Goal: Task Accomplishment & Management: Use online tool/utility

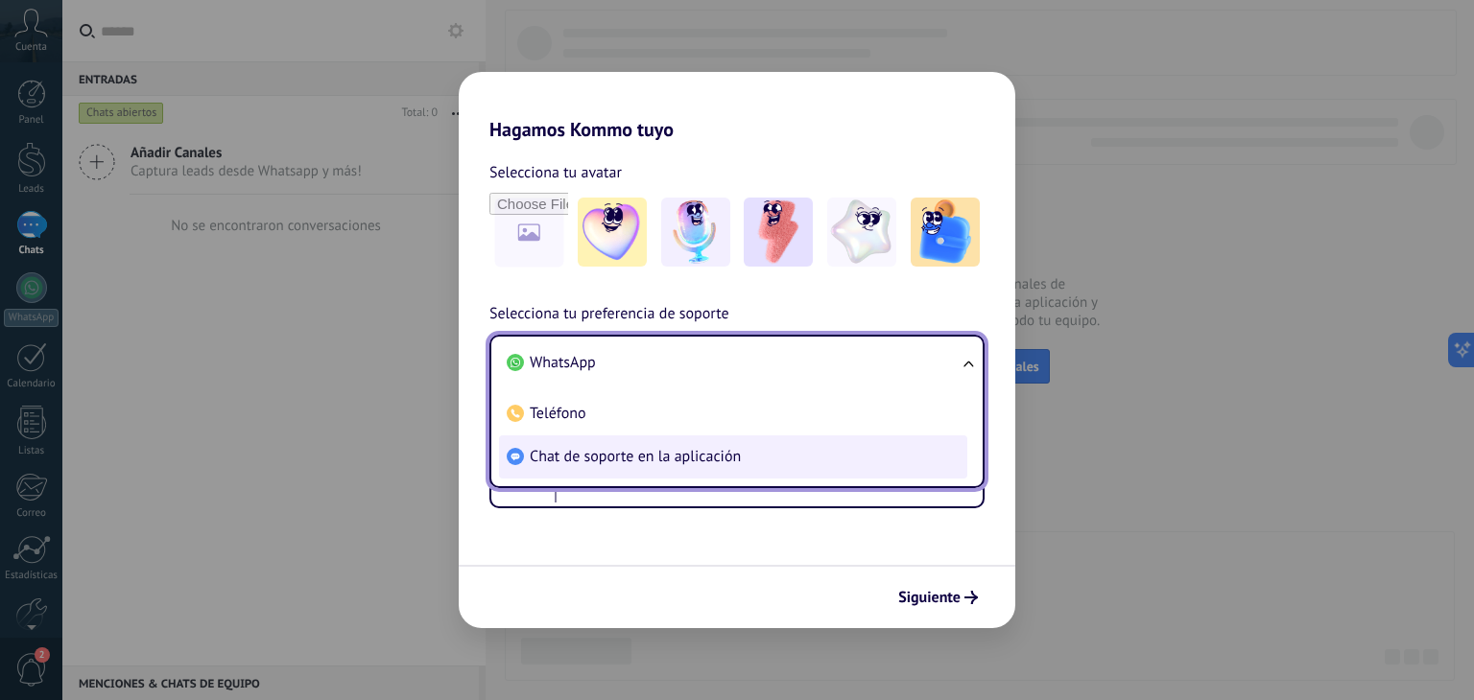
click at [652, 452] on span "Chat de soporte en la aplicación" at bounding box center [635, 456] width 211 height 19
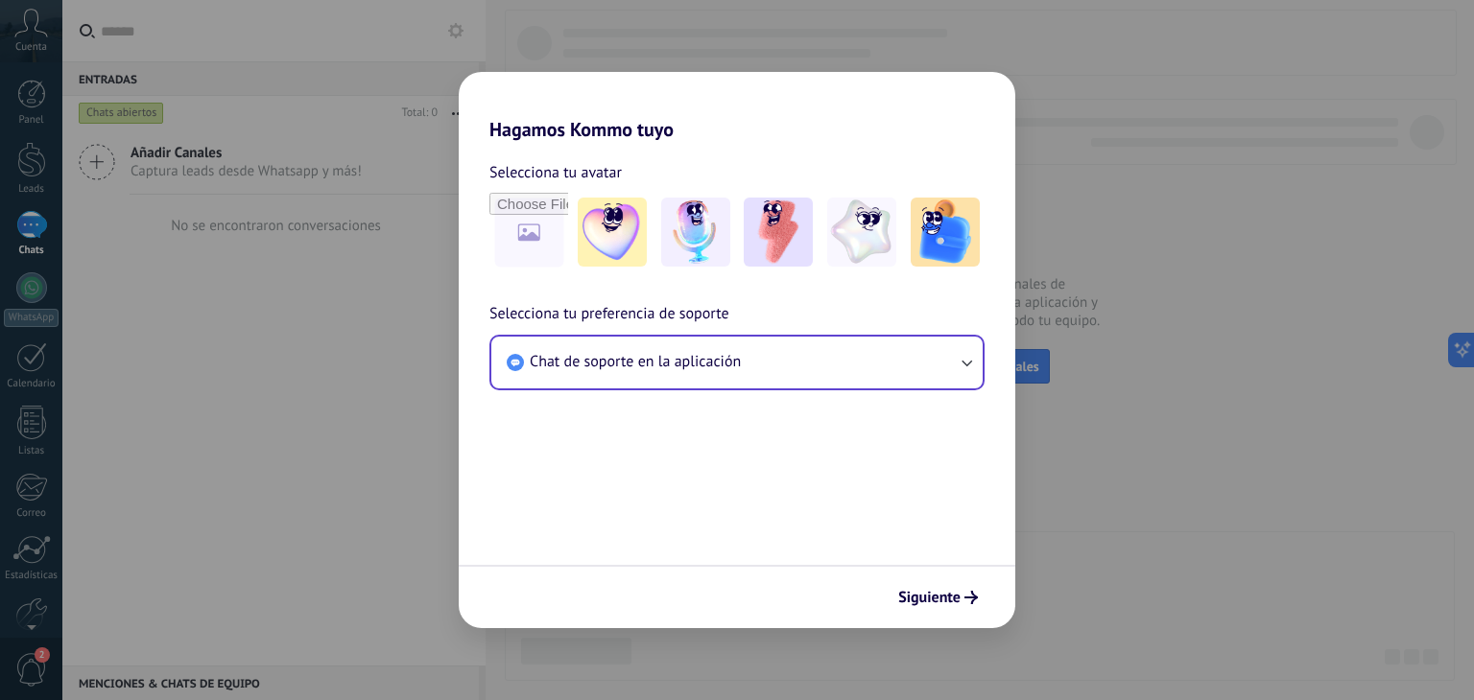
drag, startPoint x: 951, startPoint y: 599, endPoint x: 953, endPoint y: 582, distance: 16.4
click at [951, 598] on span "Siguiente" at bounding box center [929, 597] width 62 height 13
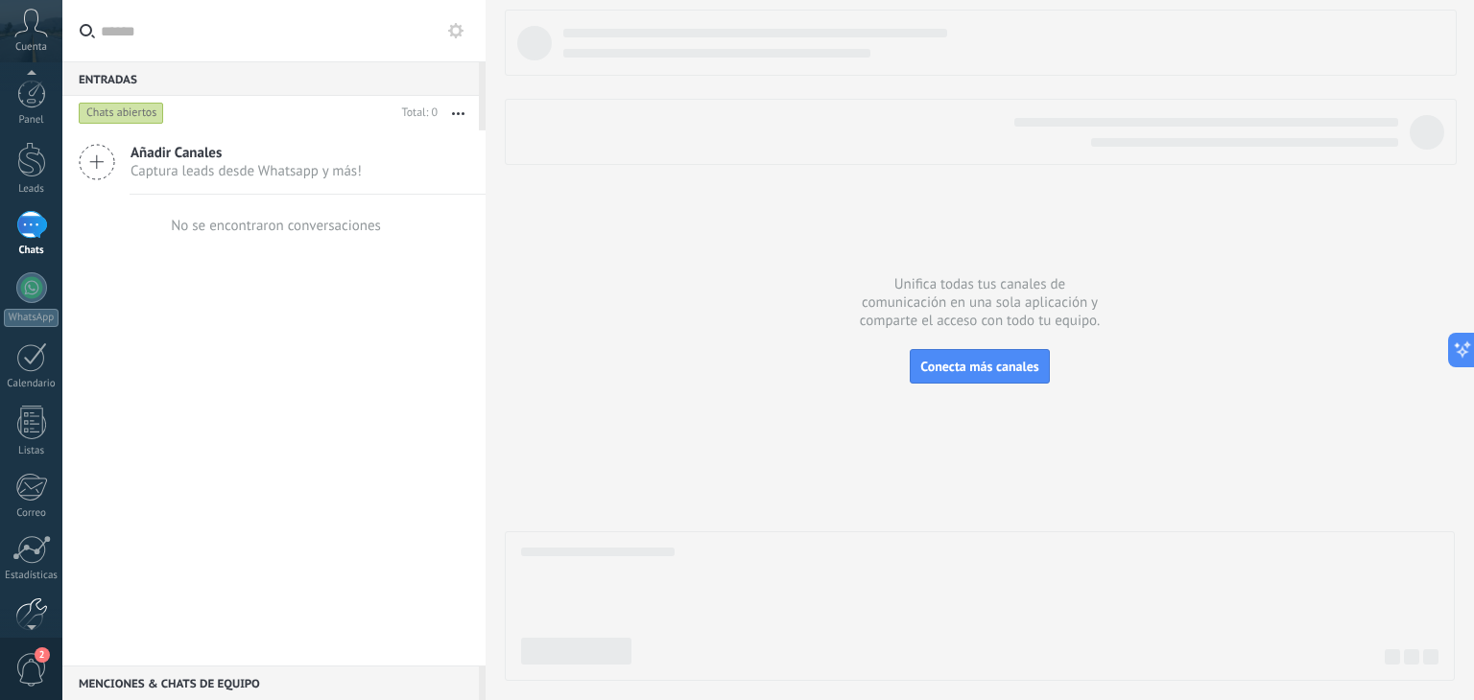
click at [27, 598] on div at bounding box center [31, 615] width 33 height 34
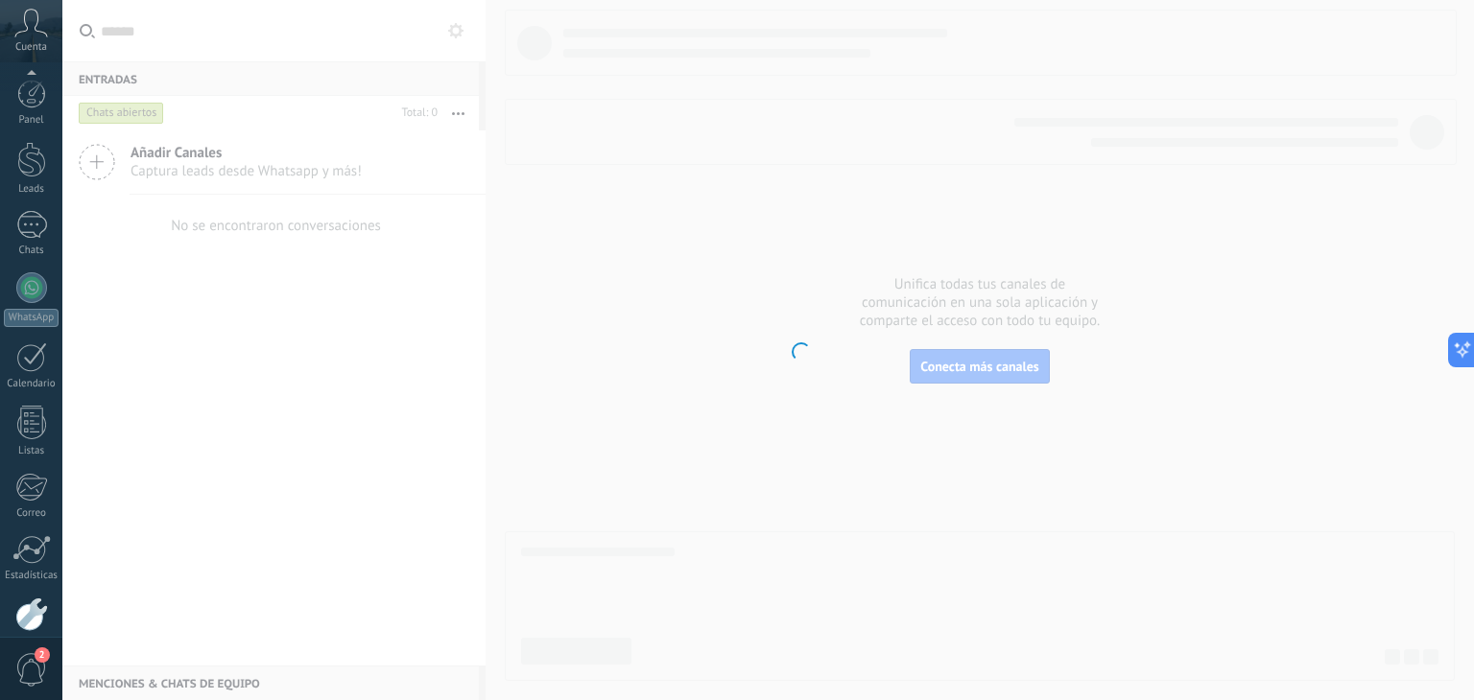
scroll to position [97, 0]
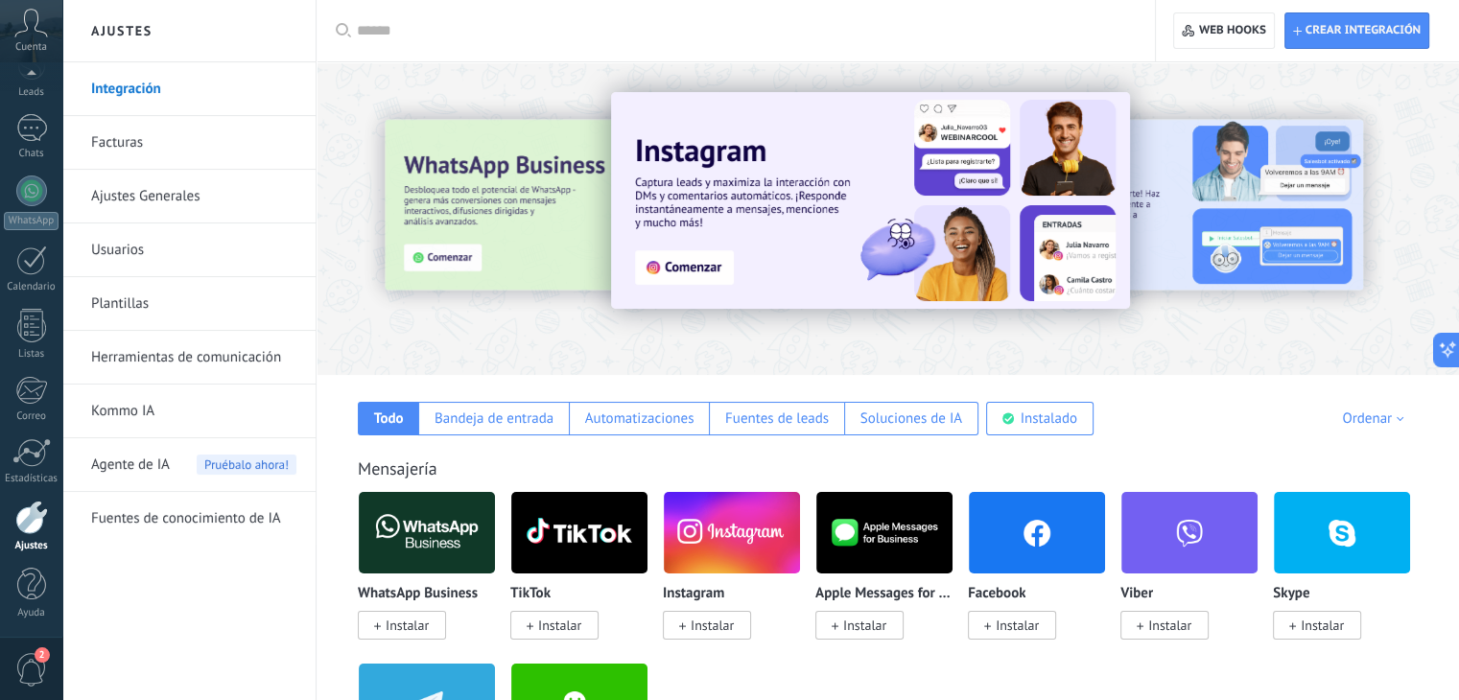
click at [124, 360] on link "Herramientas de comunicación" at bounding box center [193, 358] width 205 height 54
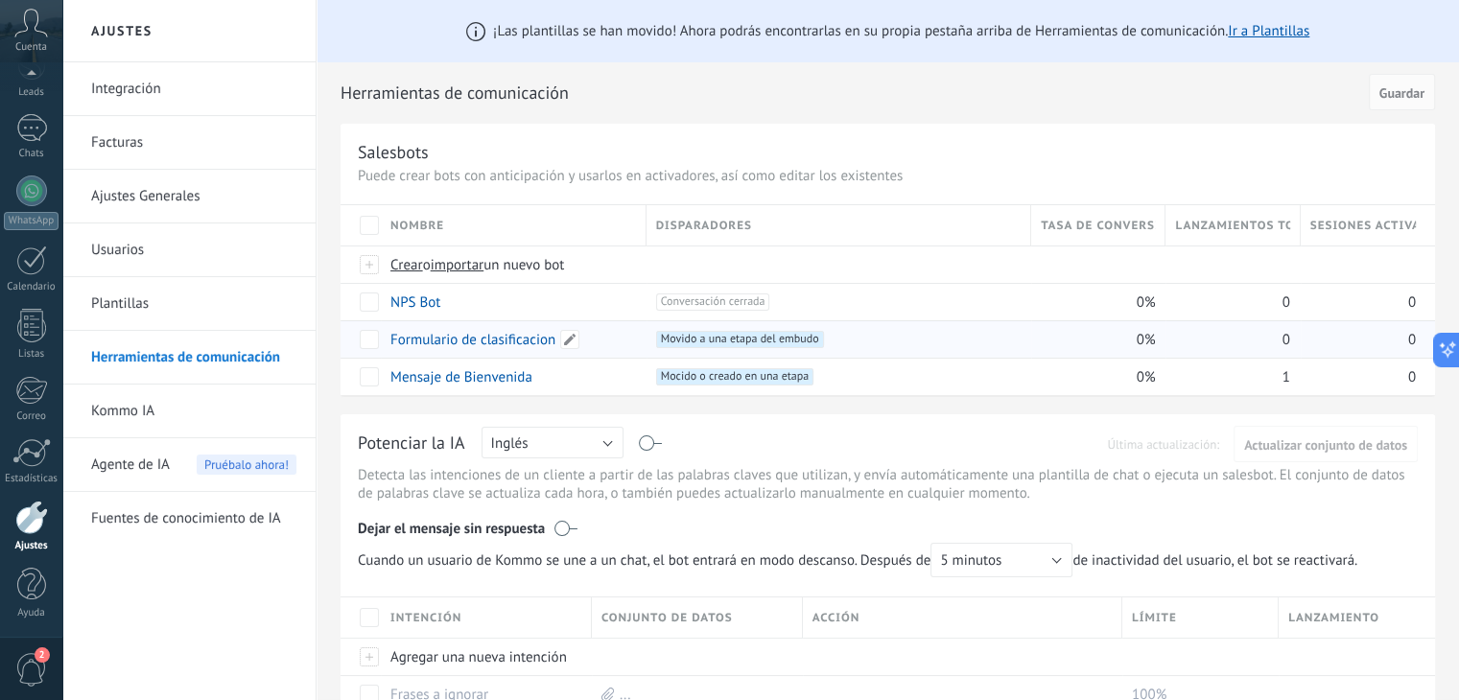
click at [460, 348] on div "Formulario de clasificacion" at bounding box center [509, 339] width 256 height 36
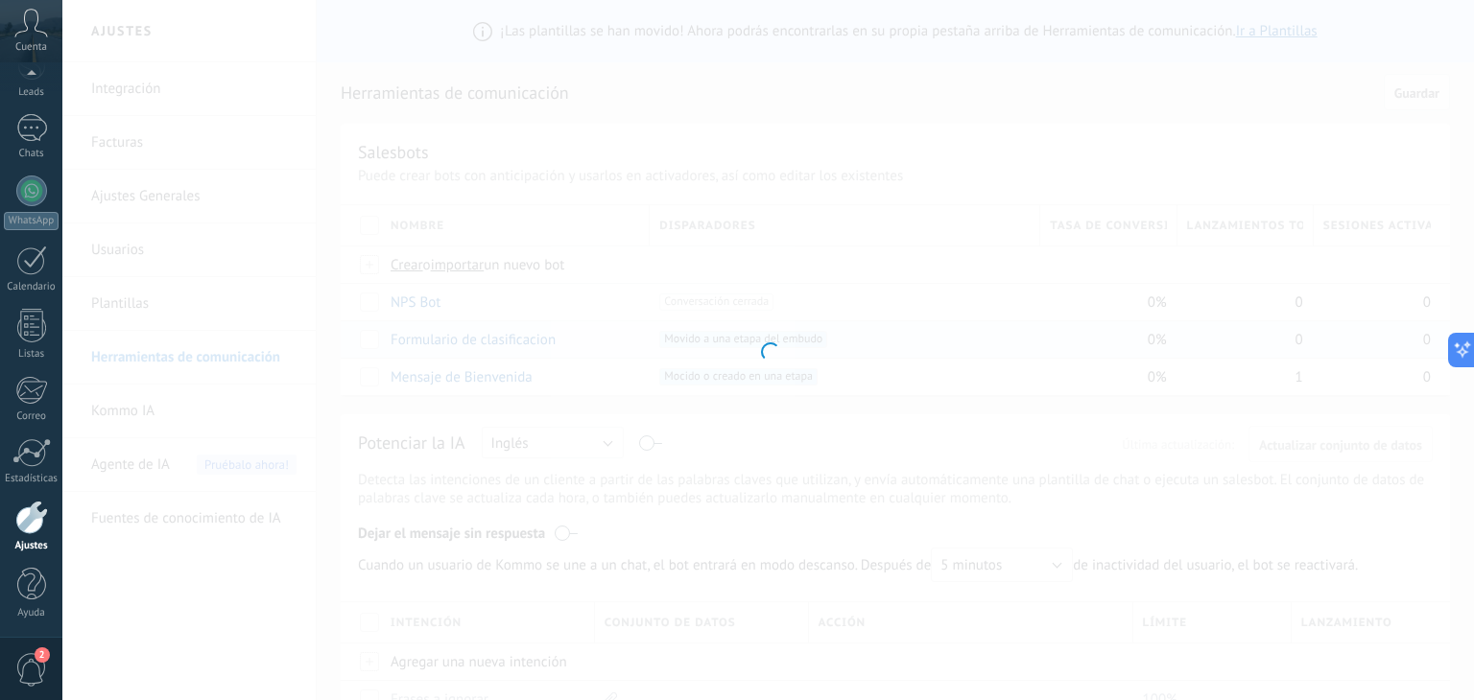
type input "**********"
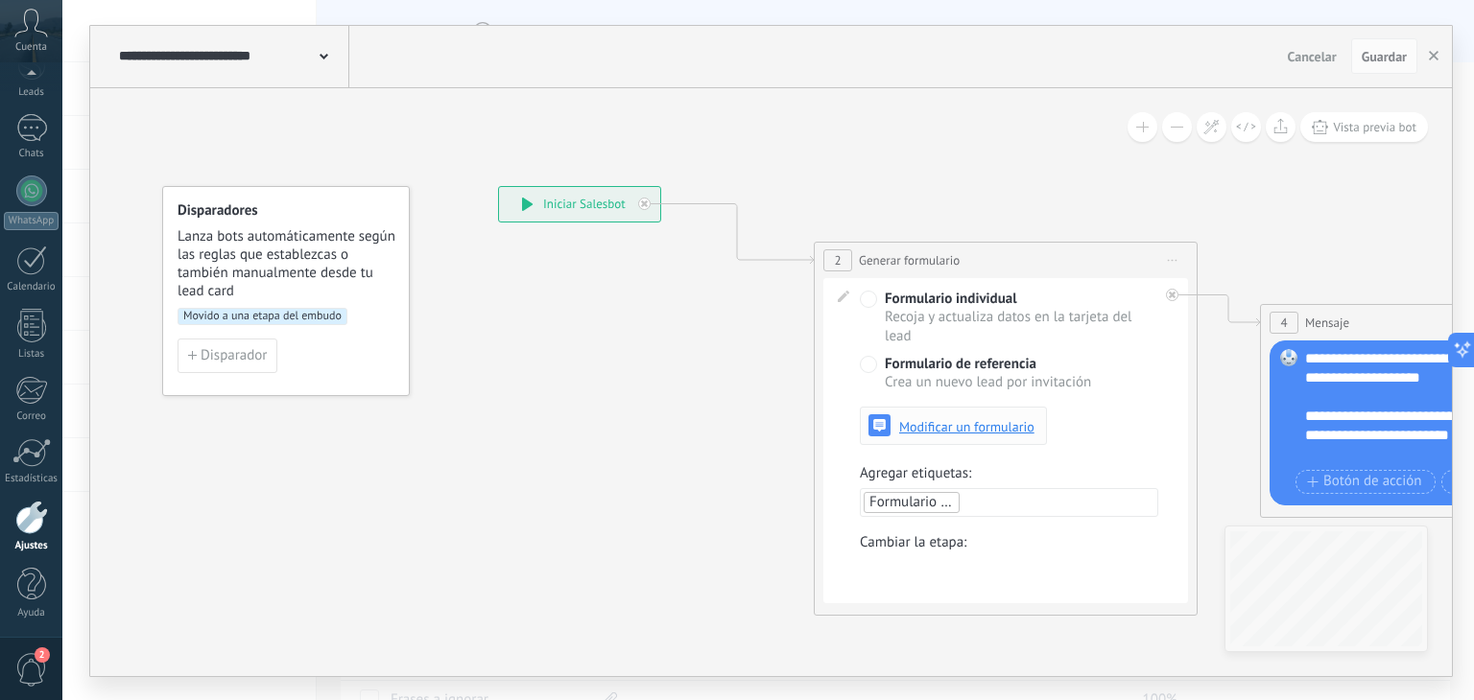
click at [968, 427] on span "Modificar un formulario" at bounding box center [966, 426] width 135 height 13
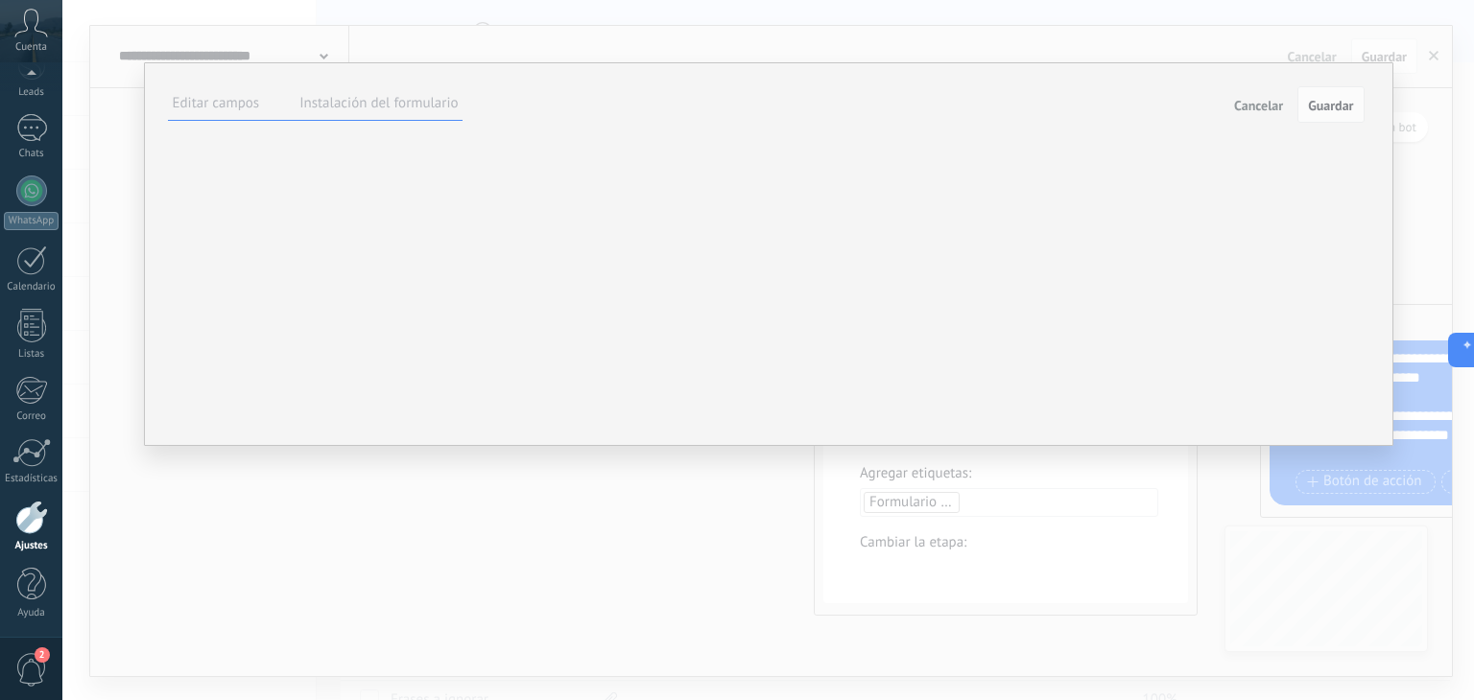
scroll to position [34, 0]
click at [0, 0] on div "Hecho" at bounding box center [0, 0] width 0 height 0
click at [0, 0] on span at bounding box center [0, 0] width 0 height 0
click at [0, 0] on label at bounding box center [0, 0] width 0 height 0
click at [0, 0] on input "file" at bounding box center [0, 0] width 0 height 0
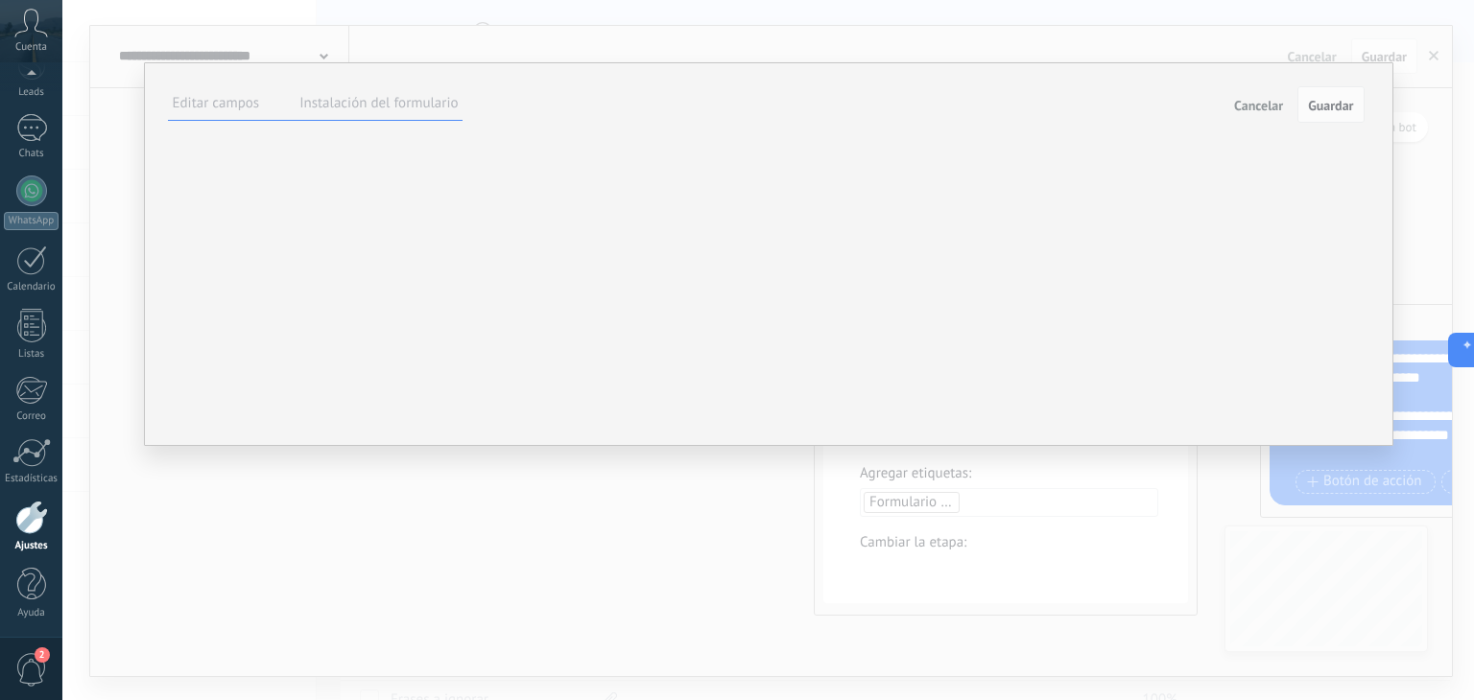
click at [0, 0] on div "**********" at bounding box center [0, 0] width 0 height 0
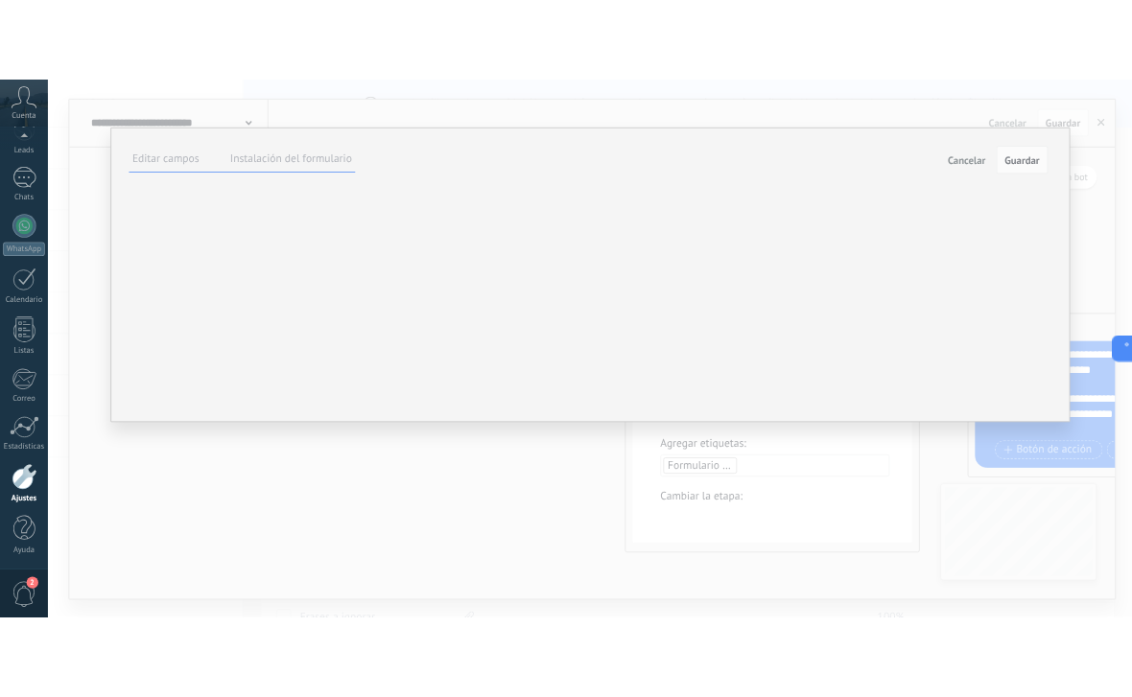
scroll to position [35, 0]
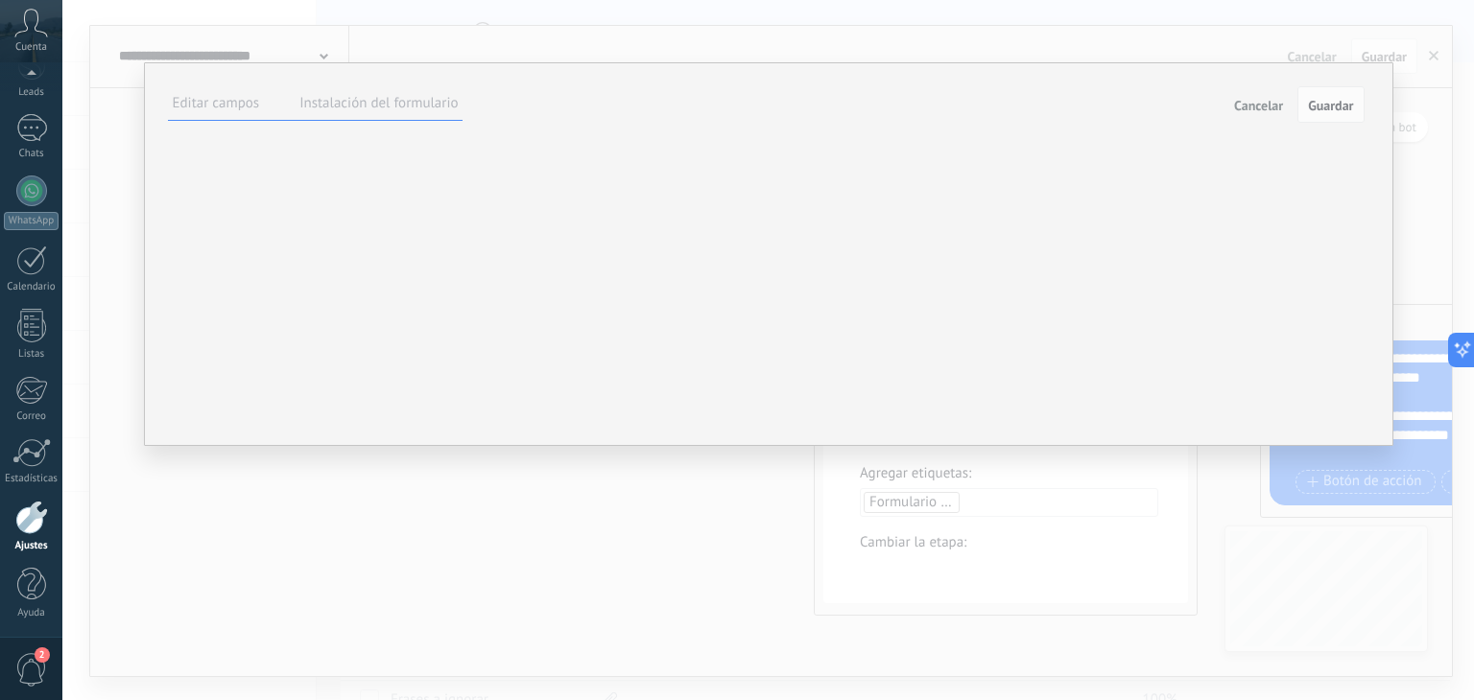
click at [0, 0] on div at bounding box center [0, 0] width 0 height 0
click at [1343, 111] on button "Guardar" at bounding box center [1330, 104] width 66 height 36
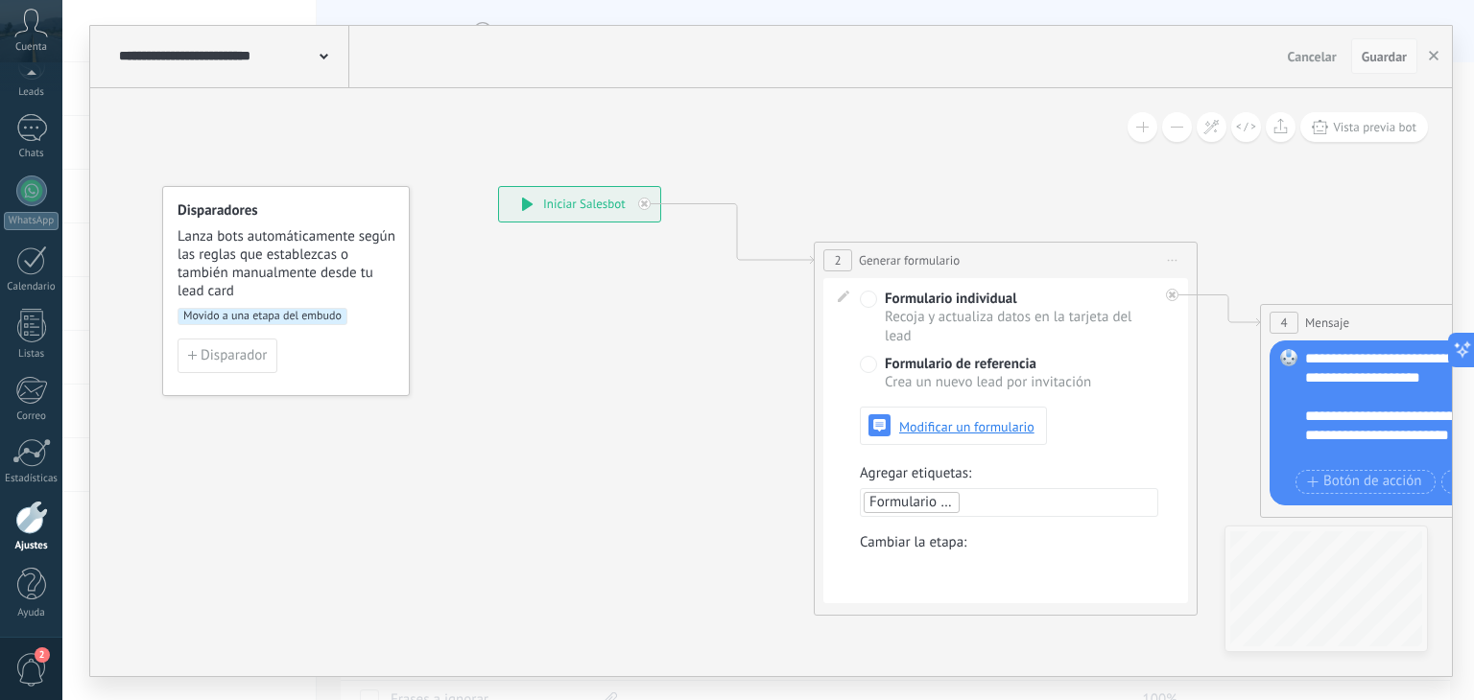
click at [1374, 62] on span "Guardar" at bounding box center [1383, 56] width 45 height 13
click at [1429, 55] on icon "button" at bounding box center [1433, 56] width 10 height 10
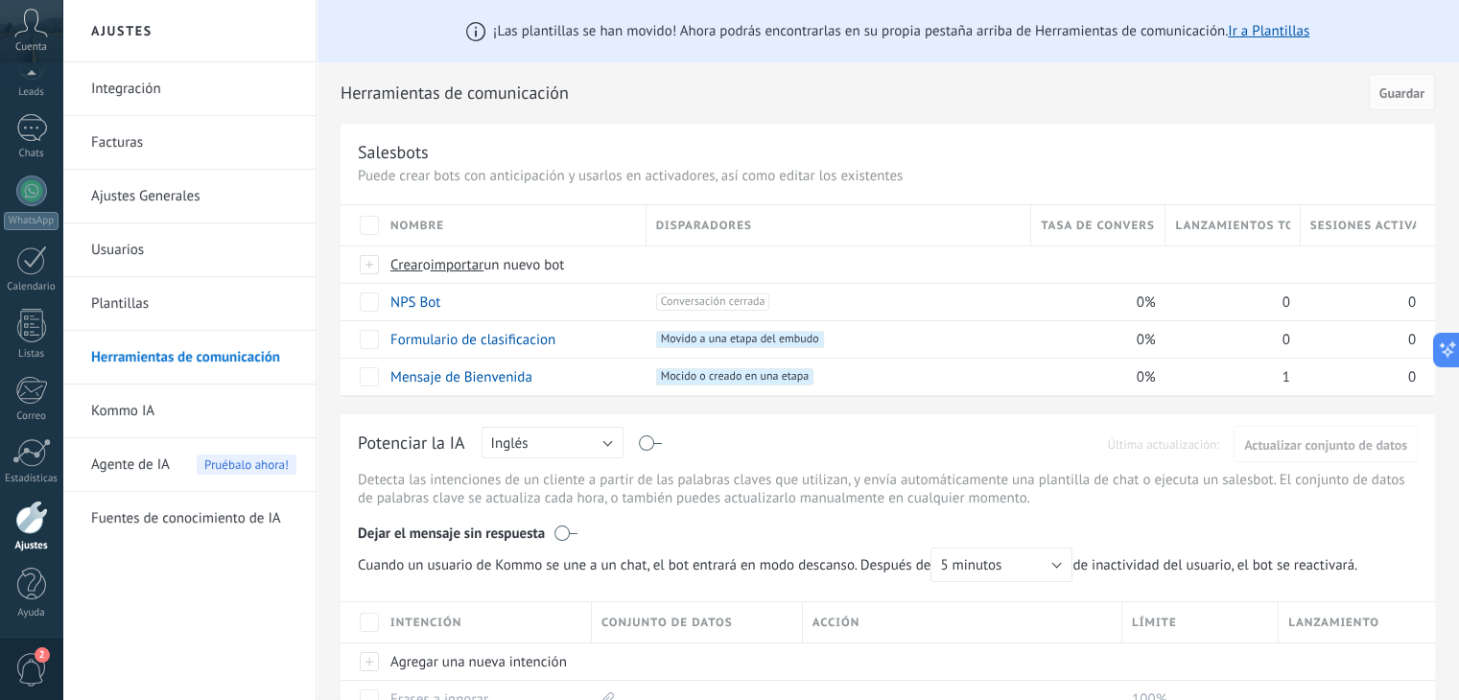
type textarea "**********"
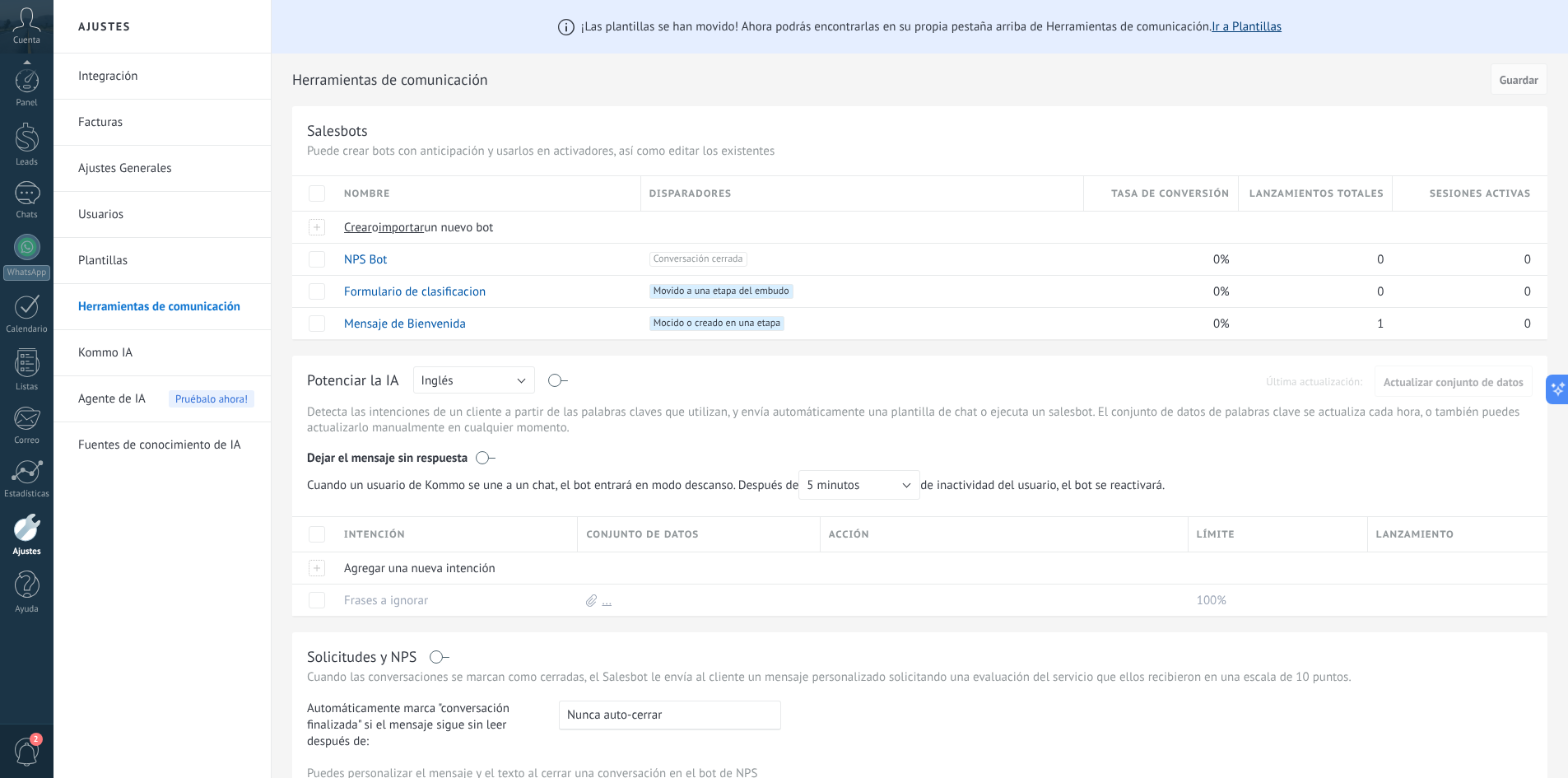
scroll to position [0, 0]
